Goal: Task Accomplishment & Management: Manage account settings

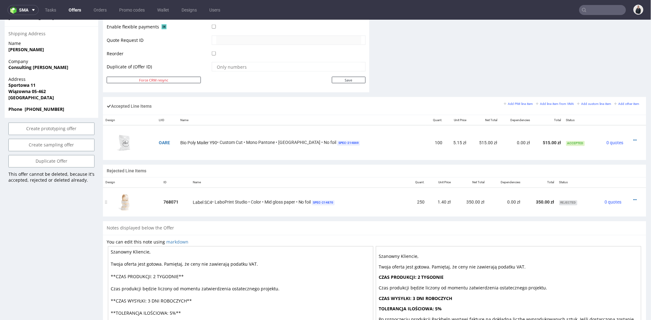
scroll to position [277, 0]
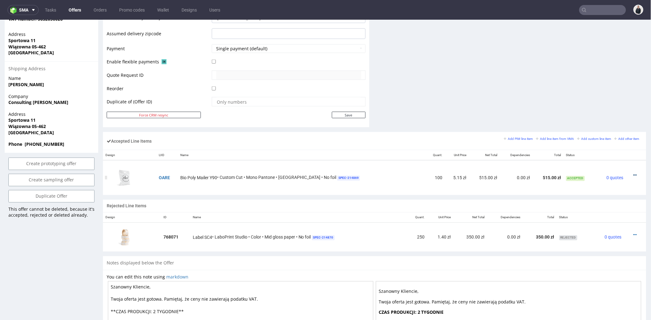
click at [633, 175] on icon at bounding box center [634, 175] width 3 height 4
click at [604, 104] on span "Edit item specification" at bounding box center [608, 106] width 47 height 6
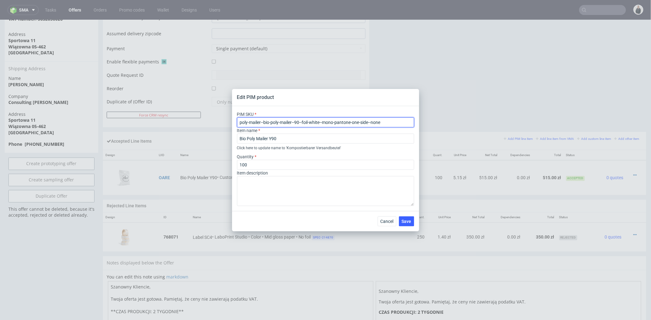
drag, startPoint x: 390, startPoint y: 121, endPoint x: 232, endPoint y: 115, distance: 158.2
click at [221, 119] on div "Edit PIM product PIM SKU poly-mailer--bio-poly-mailer--90--foil-white--mono-pan…" at bounding box center [325, 160] width 651 height 320
click at [390, 221] on span "Cancel" at bounding box center [386, 221] width 13 height 4
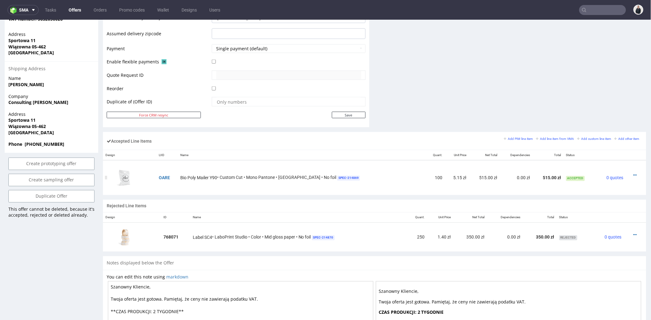
drag, startPoint x: 625, startPoint y: 174, endPoint x: 623, endPoint y: 171, distance: 3.5
click at [633, 173] on icon at bounding box center [634, 175] width 3 height 4
drag, startPoint x: 599, startPoint y: 117, endPoint x: 589, endPoint y: 114, distance: 10.7
click at [599, 117] on span "Edit item price" at bounding box center [609, 118] width 45 height 6
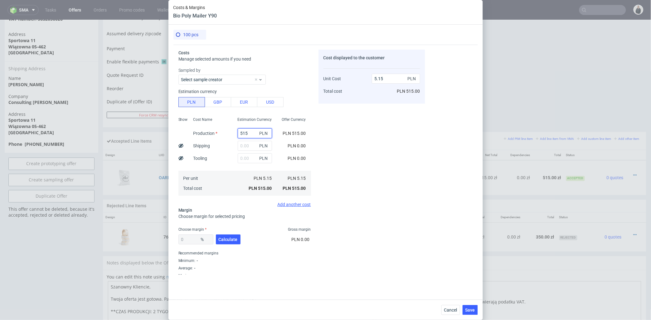
drag, startPoint x: 250, startPoint y: 132, endPoint x: 223, endPoint y: 132, distance: 27.1
click at [223, 132] on div "Show Cost Name Production Shipping Tooling Per unit Total cost Estimation Curre…" at bounding box center [244, 155] width 132 height 82
type input "234"
type input "2.34"
type input "234"
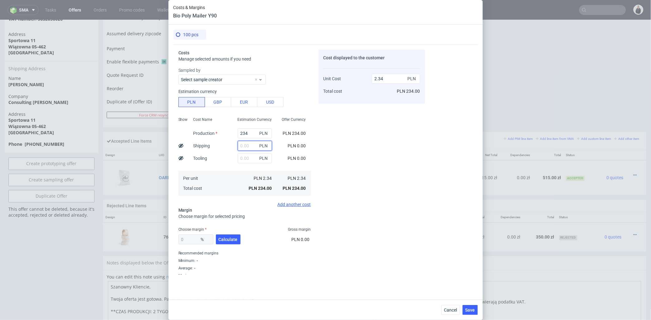
click at [239, 145] on input "text" at bounding box center [255, 146] width 34 height 10
type input "1"
type input "2.35"
click at [242, 145] on input "1" at bounding box center [255, 146] width 34 height 10
type input "177"
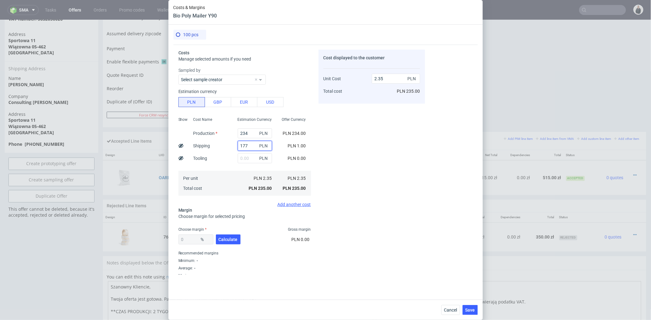
type input "4.11"
type input "17"
type input "2.51"
type input "17"
click at [229, 238] on span "Calculate" at bounding box center [228, 239] width 19 height 4
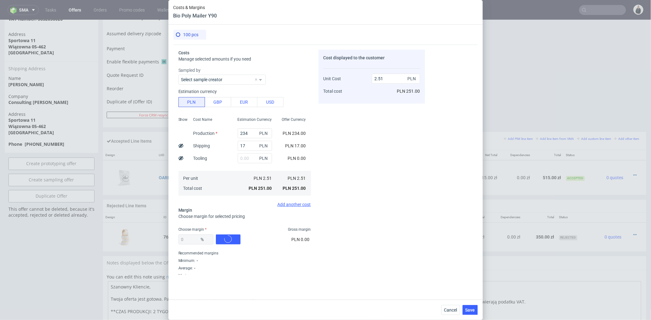
type input "58.21"
click at [373, 78] on input "6.01" at bounding box center [396, 79] width 48 height 10
type input "5.01"
type input "49.90019960079841"
drag, startPoint x: 378, startPoint y: 78, endPoint x: 382, endPoint y: 83, distance: 6.8
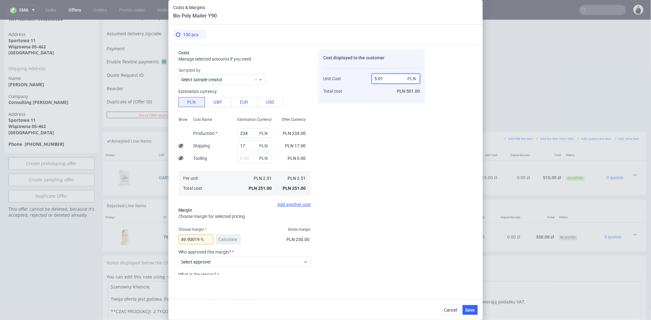
click at [384, 78] on input "5.01" at bounding box center [396, 79] width 48 height 10
type input "5.48"
click at [378, 105] on div "Cost displayed to the customer Unit Cost Total cost 5.48 PLN PLN 501.00" at bounding box center [371, 162] width 107 height 225
type input "54.1970802919708"
click at [382, 78] on input "5.48" at bounding box center [396, 79] width 48 height 10
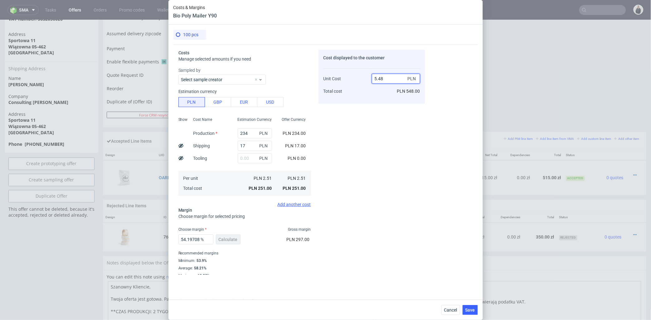
drag, startPoint x: 378, startPoint y: 79, endPoint x: 385, endPoint y: 79, distance: 7.2
click at [385, 79] on input "5.48" at bounding box center [396, 79] width 48 height 10
type input "5.15"
click at [382, 119] on div "Cost displayed to the customer Unit Cost Total cost 5.15 PLN PLN 548.00" at bounding box center [371, 162] width 107 height 225
type input "51.262135922330096"
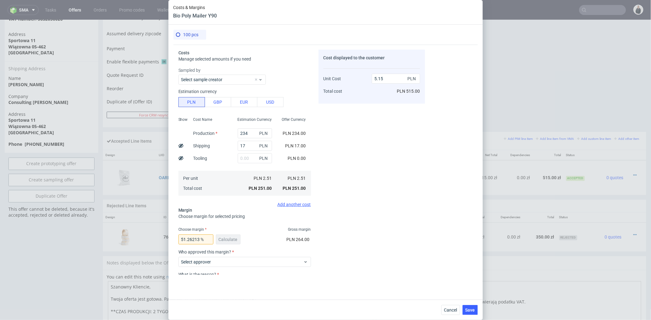
scroll to position [48, 0]
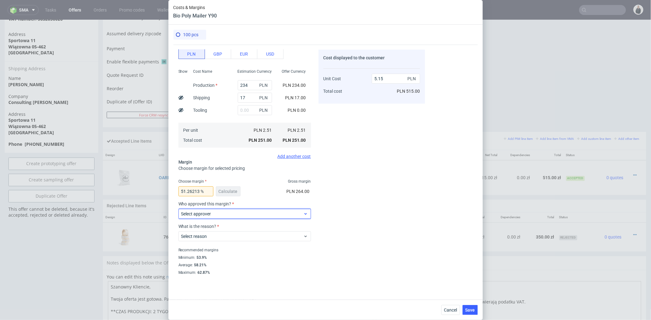
click at [250, 212] on span "Select approver" at bounding box center [242, 213] width 122 height 6
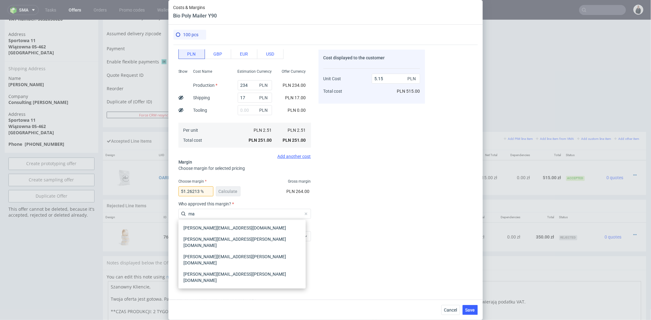
type input "ma"
click at [242, 268] on div "[PERSON_NAME][EMAIL_ADDRESS][PERSON_NAME][DOMAIN_NAME]" at bounding box center [242, 276] width 122 height 17
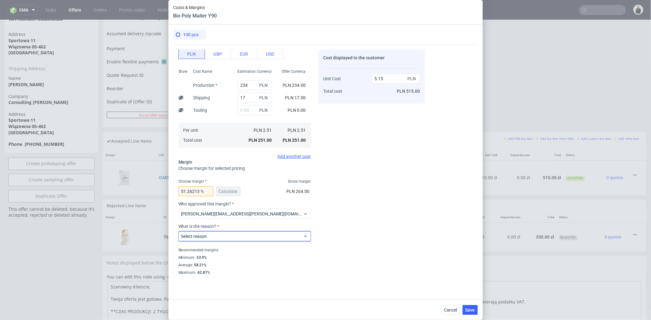
click at [235, 236] on span "Select reason" at bounding box center [242, 236] width 122 height 6
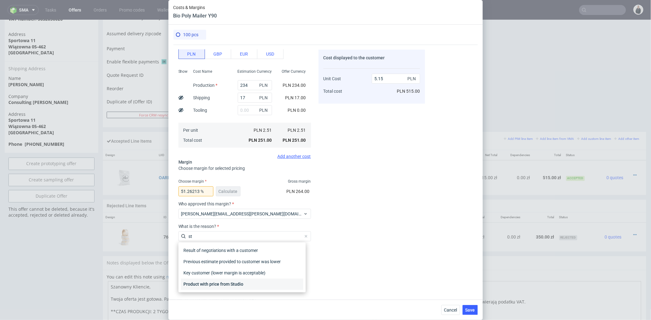
type input "st"
click at [236, 282] on div "Product with price from Studio" at bounding box center [242, 283] width 122 height 11
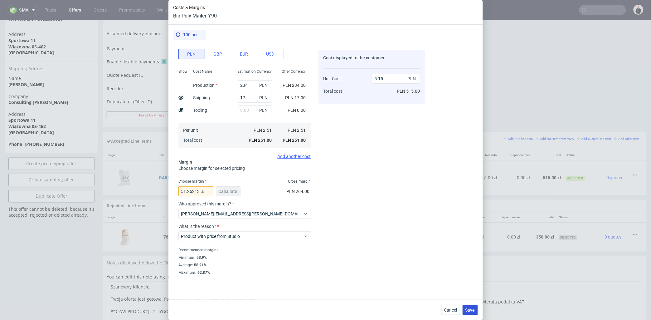
click at [472, 312] on button "Save" at bounding box center [469, 310] width 15 height 10
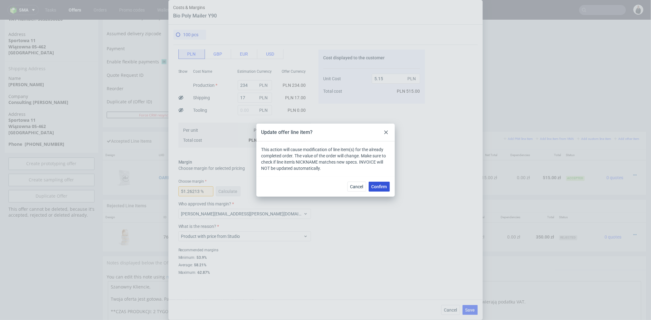
click at [379, 187] on span "Confirm" at bounding box center [379, 186] width 16 height 4
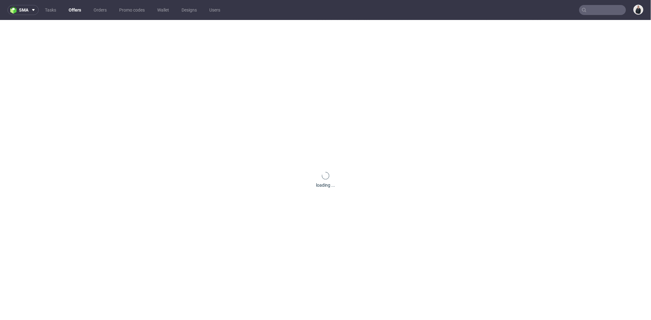
scroll to position [0, 0]
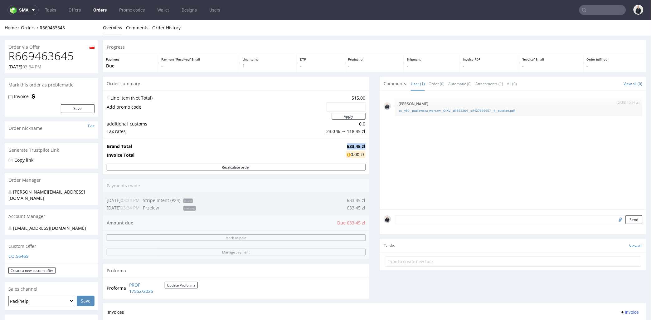
drag, startPoint x: 342, startPoint y: 146, endPoint x: 360, endPoint y: 145, distance: 17.8
click at [360, 145] on strong "633.45 zł" at bounding box center [356, 146] width 18 height 6
copy strong "633.45 zł"
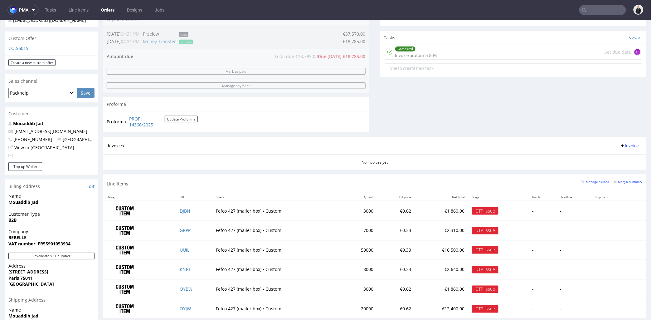
scroll to position [273, 0]
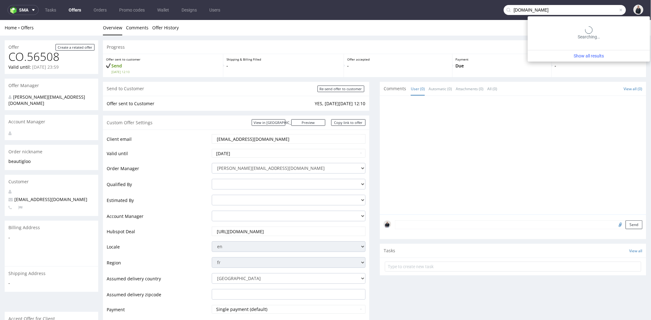
type input "satisfyrunning.com"
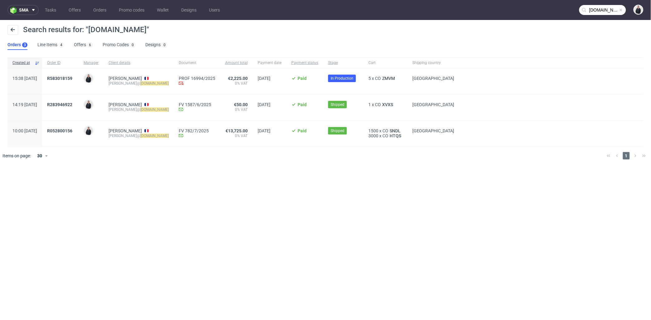
click at [73, 41] on ul "Orders 3 Line Items 4 Offers 6 Promo Codes 0 Designs 0" at bounding box center [89, 45] width 165 height 10
click at [78, 43] on link "Offers 6" at bounding box center [83, 45] width 19 height 10
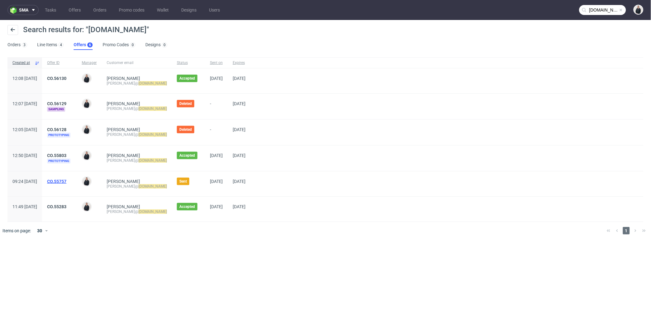
click at [66, 179] on link "CO.55757" at bounding box center [56, 181] width 19 height 5
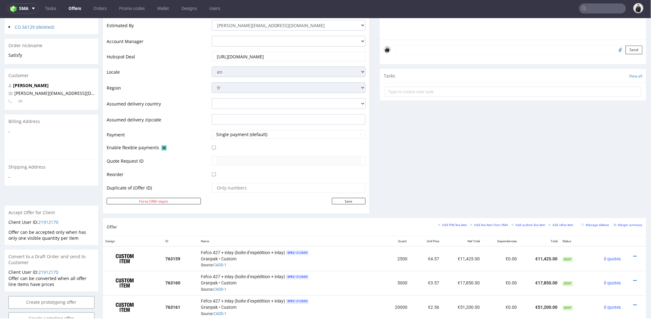
scroll to position [277, 0]
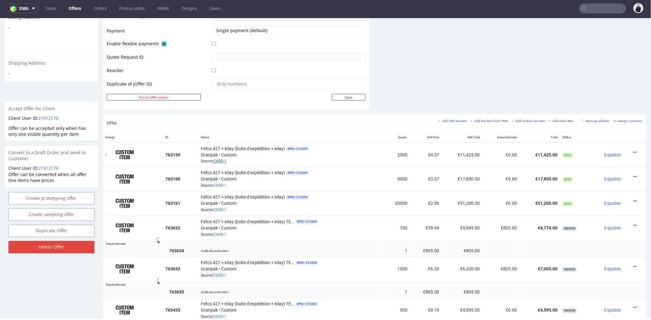
click at [220, 161] on link "CADD-1" at bounding box center [219, 161] width 13 height 4
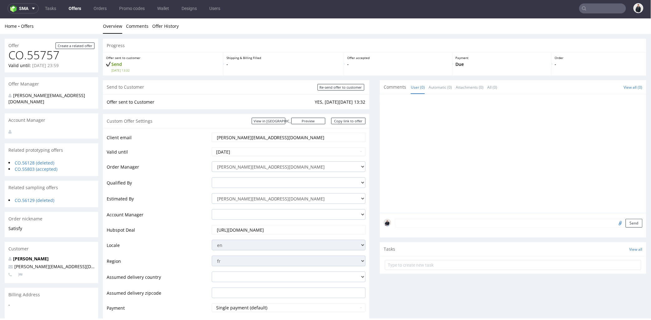
scroll to position [0, 0]
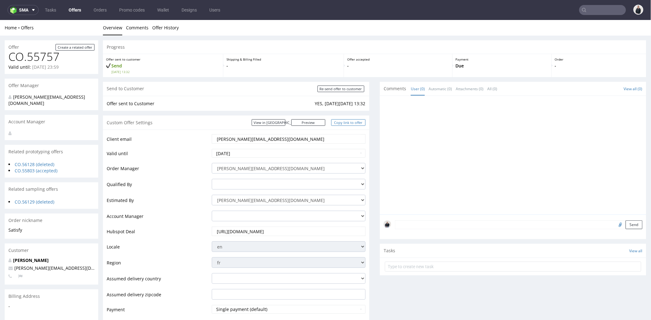
click at [357, 122] on link "Copy link to offer" at bounding box center [348, 122] width 34 height 7
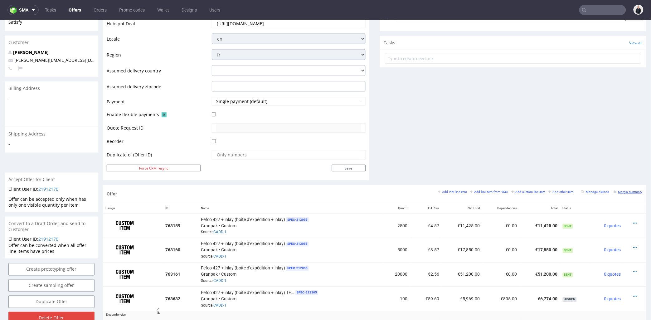
click at [622, 191] on small "Margin summary" at bounding box center [627, 191] width 29 height 3
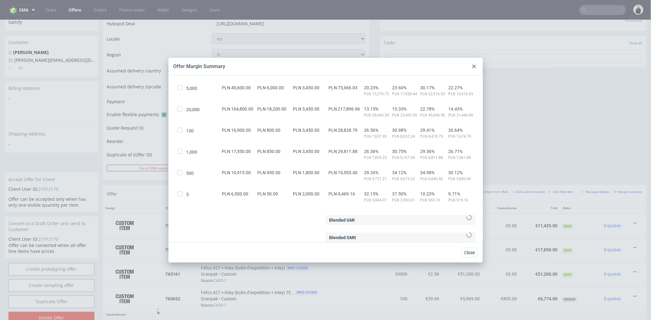
scroll to position [0, 0]
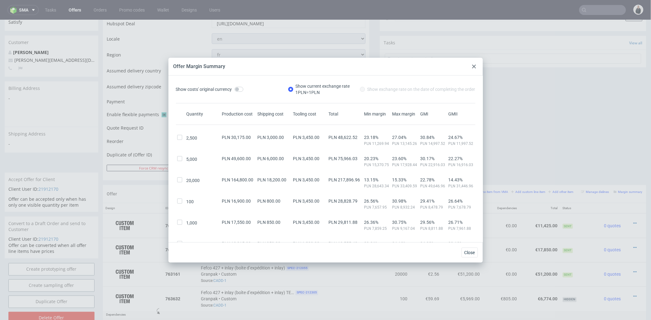
click at [475, 66] on icon at bounding box center [474, 67] width 4 height 4
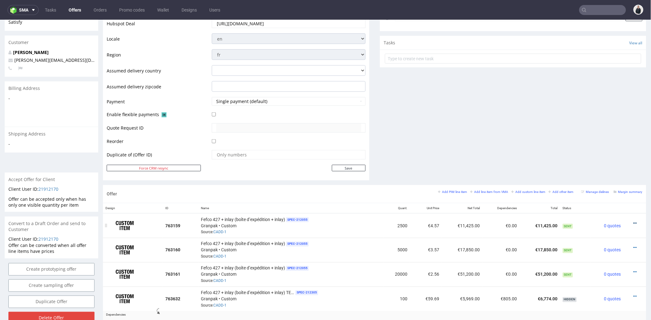
click at [633, 222] on icon at bounding box center [634, 222] width 3 height 4
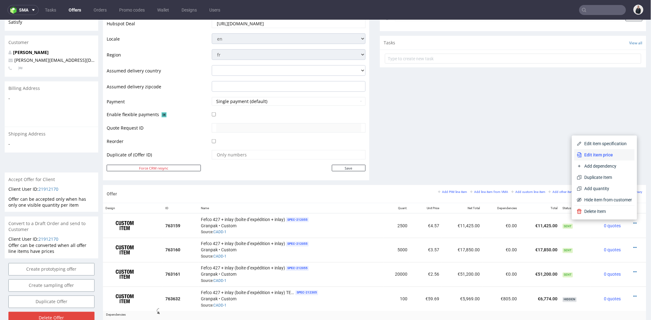
click at [612, 153] on span "Edit item price" at bounding box center [607, 154] width 50 height 6
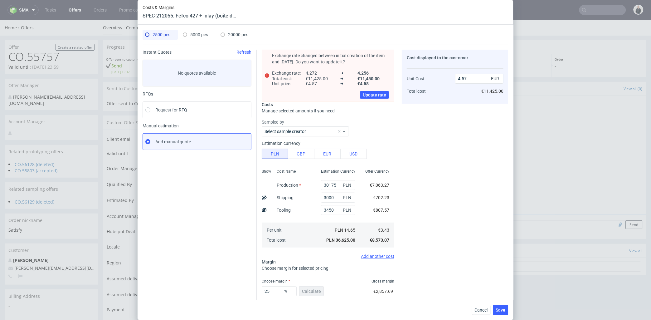
click at [232, 36] on span "20000 pcs" at bounding box center [238, 34] width 20 height 5
type input "164800"
type input "18200"
type input "15"
type input "2.56"
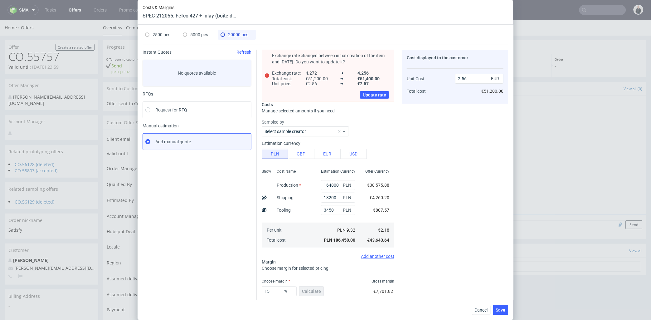
scroll to position [35, 0]
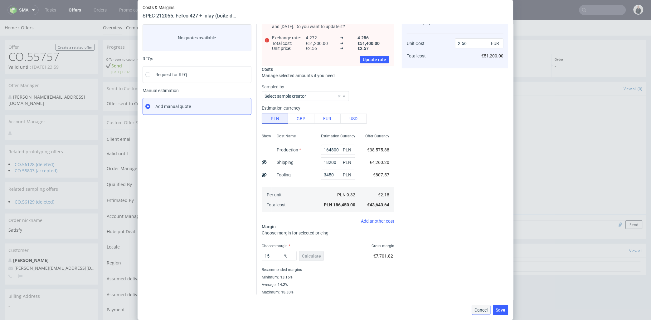
click at [487, 306] on button "Cancel" at bounding box center [481, 310] width 19 height 10
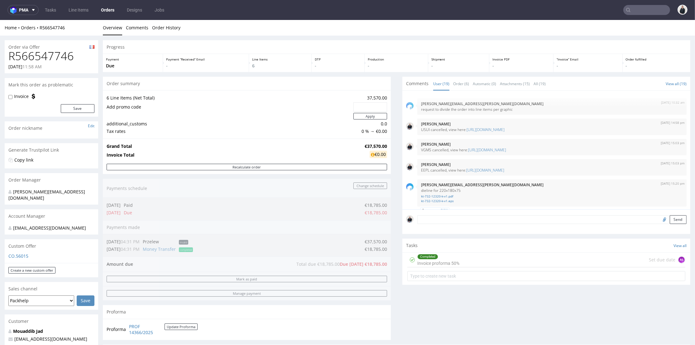
scroll to position [496, 0]
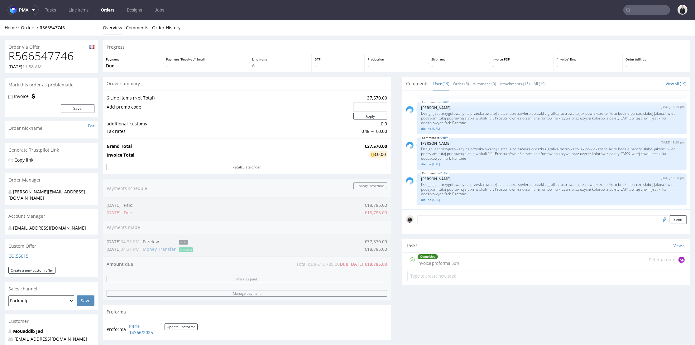
drag, startPoint x: 629, startPoint y: 11, endPoint x: 635, endPoint y: 9, distance: 5.6
click at [633, 9] on input "text" at bounding box center [646, 10] width 47 height 10
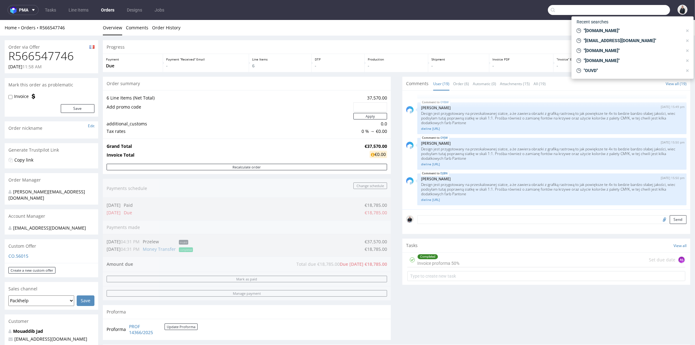
paste input "philip@waekura.com"
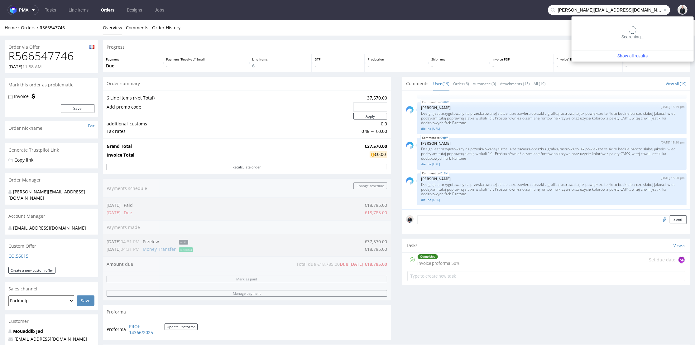
type input "philip@waekura.com"
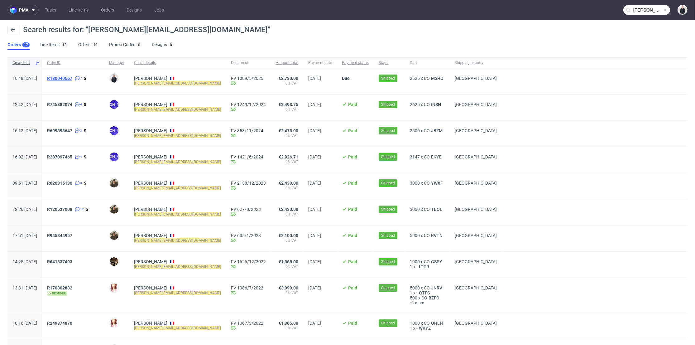
click at [70, 77] on span "R180040667" at bounding box center [59, 78] width 25 height 5
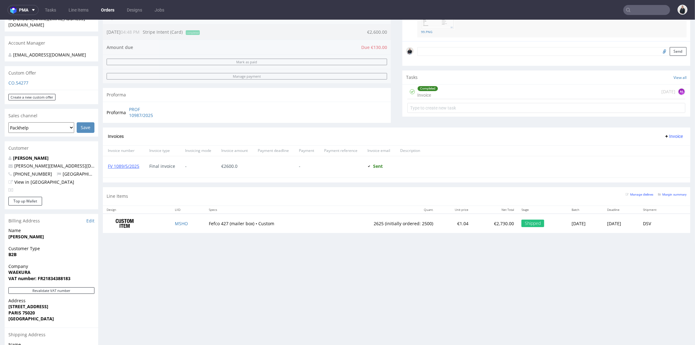
scroll to position [208, 0]
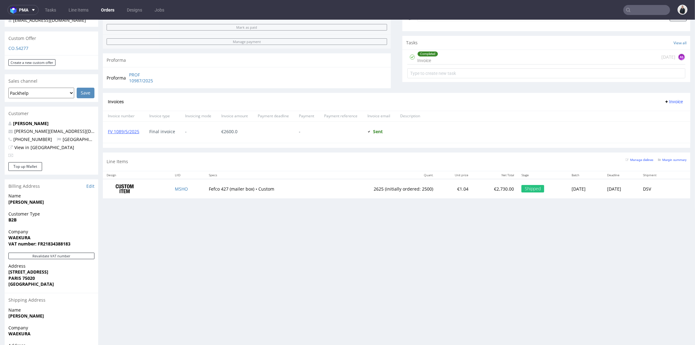
click at [633, 12] on input "text" at bounding box center [646, 10] width 47 height 10
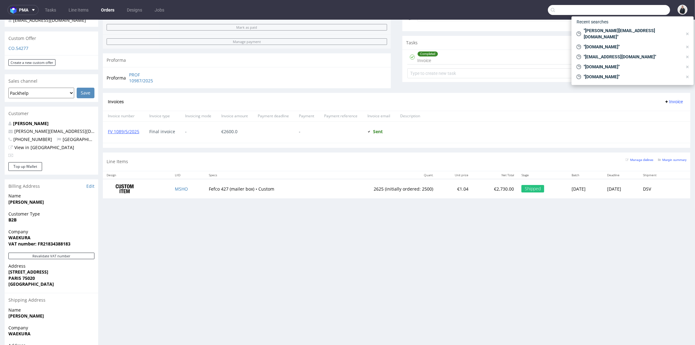
paste input "peignee-paris.com"
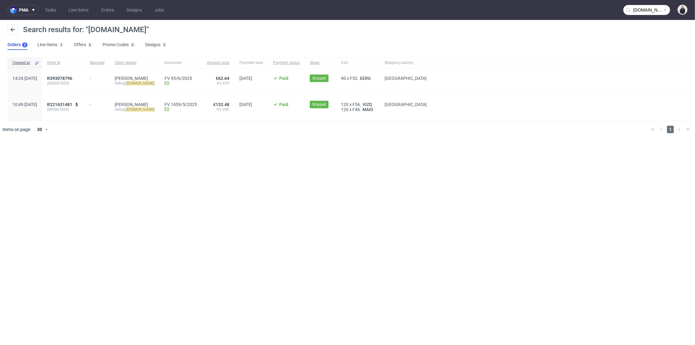
click at [640, 6] on input "peignee-paris.com" at bounding box center [646, 10] width 47 height 10
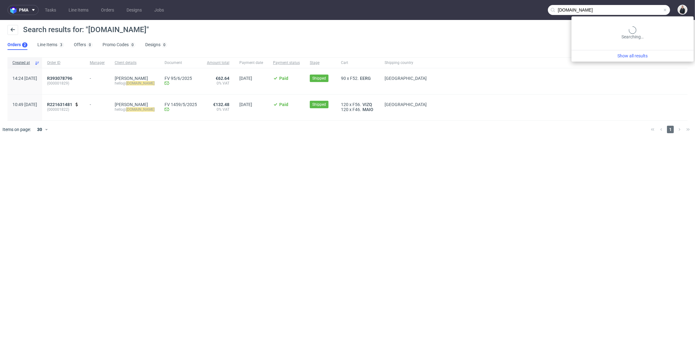
paste input "waekura"
type input "waekura.com"
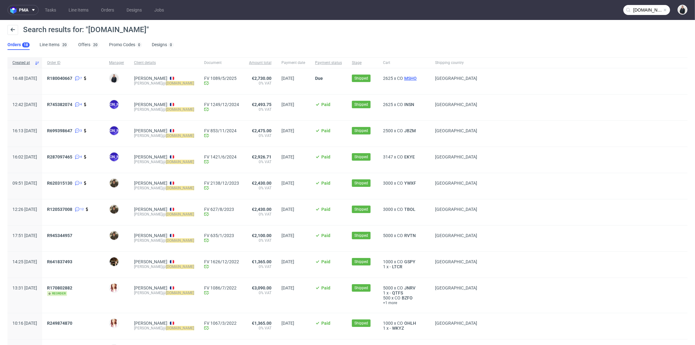
click at [404, 79] on span "MSHO" at bounding box center [410, 78] width 15 height 5
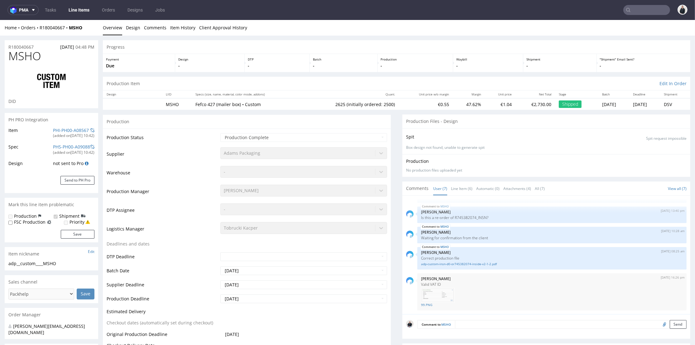
click at [635, 9] on input "text" at bounding box center [646, 10] width 47 height 10
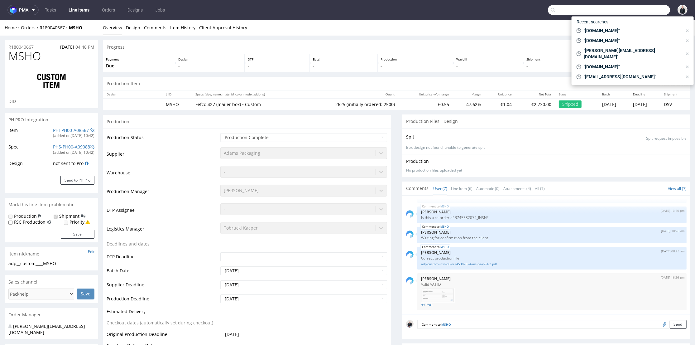
paste input "tiffen.faye@gmail.com"
type input "tiffen.faye@gmail.com"
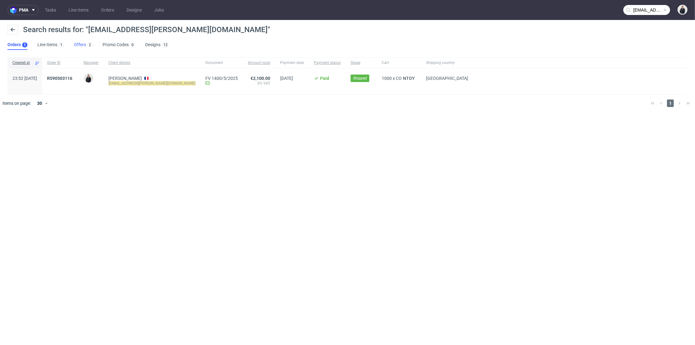
click at [83, 44] on link "Offers 2" at bounding box center [83, 45] width 19 height 10
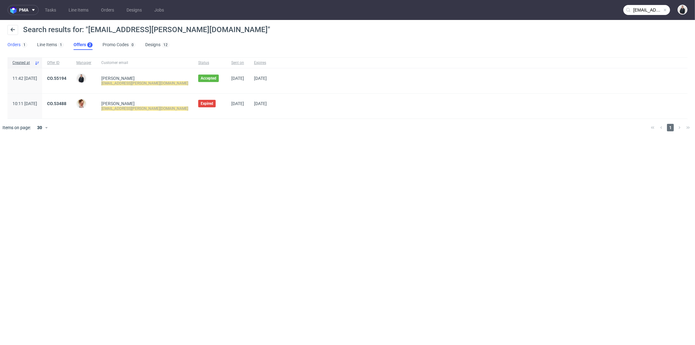
click at [19, 43] on link "Orders 1" at bounding box center [17, 45] width 20 height 10
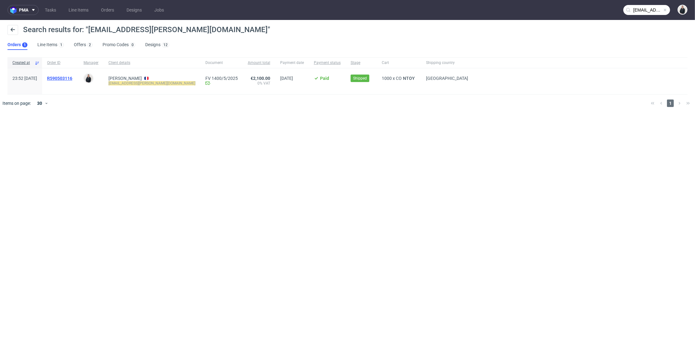
click at [72, 76] on span "R590503116" at bounding box center [59, 78] width 25 height 5
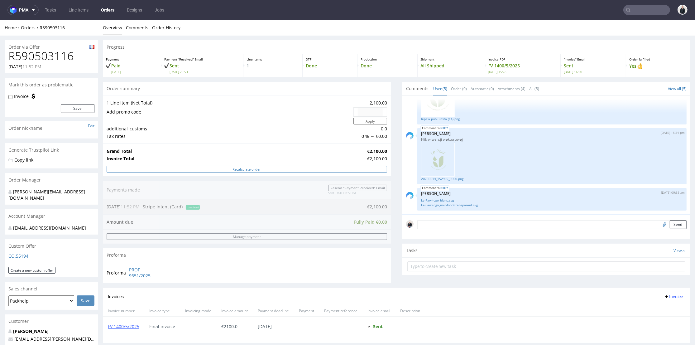
scroll to position [173, 0]
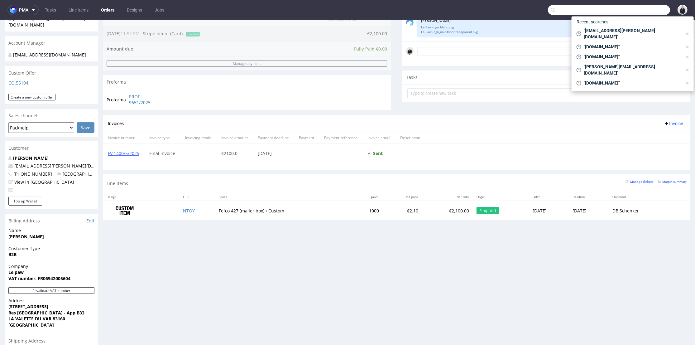
click at [635, 9] on input "text" at bounding box center [609, 10] width 122 height 10
paste input "peignee-paris.com"
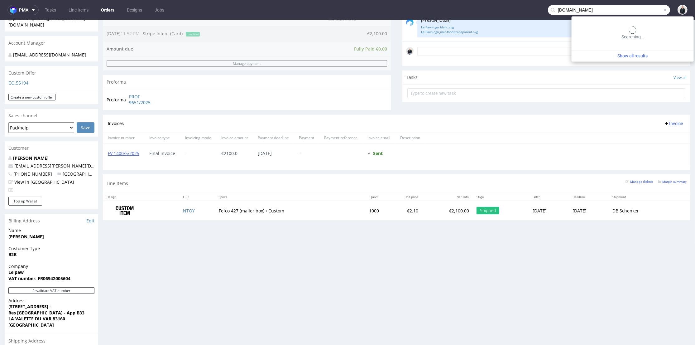
type input "peignee-paris.com"
